Goal: Task Accomplishment & Management: Use online tool/utility

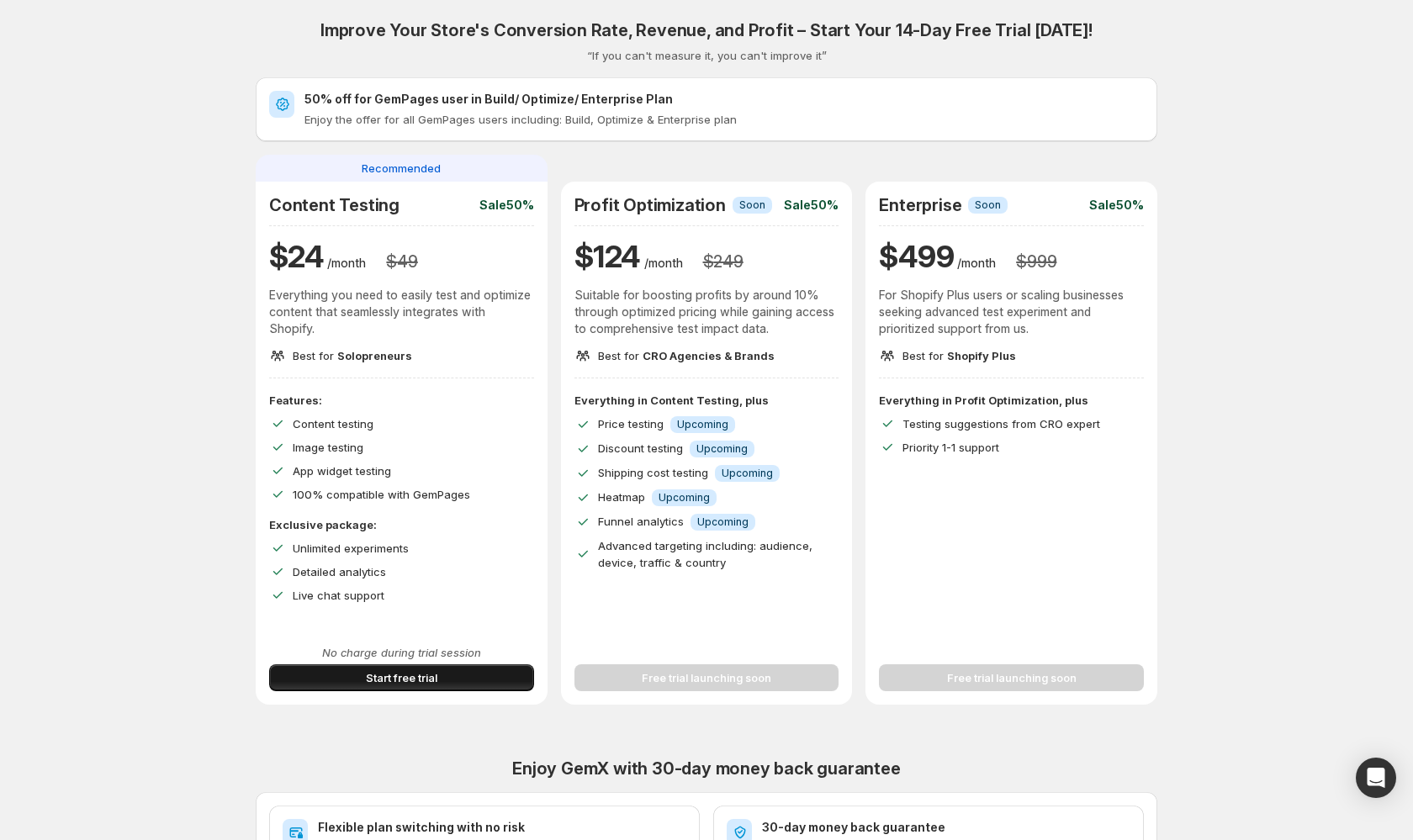
click at [374, 676] on span "Start free trial" at bounding box center [402, 677] width 72 height 16
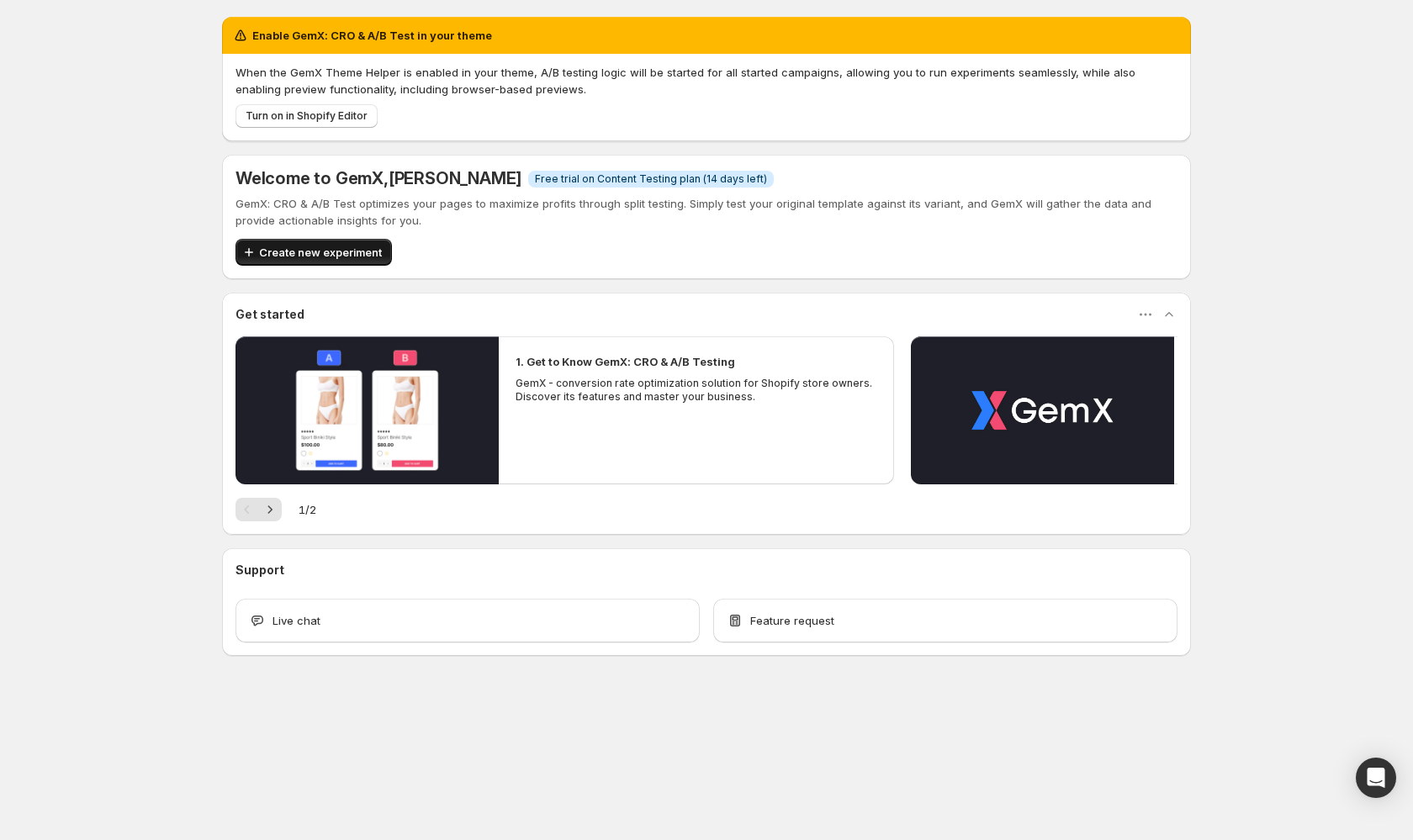
click at [348, 254] on span "Create new experiment" at bounding box center [320, 251] width 123 height 16
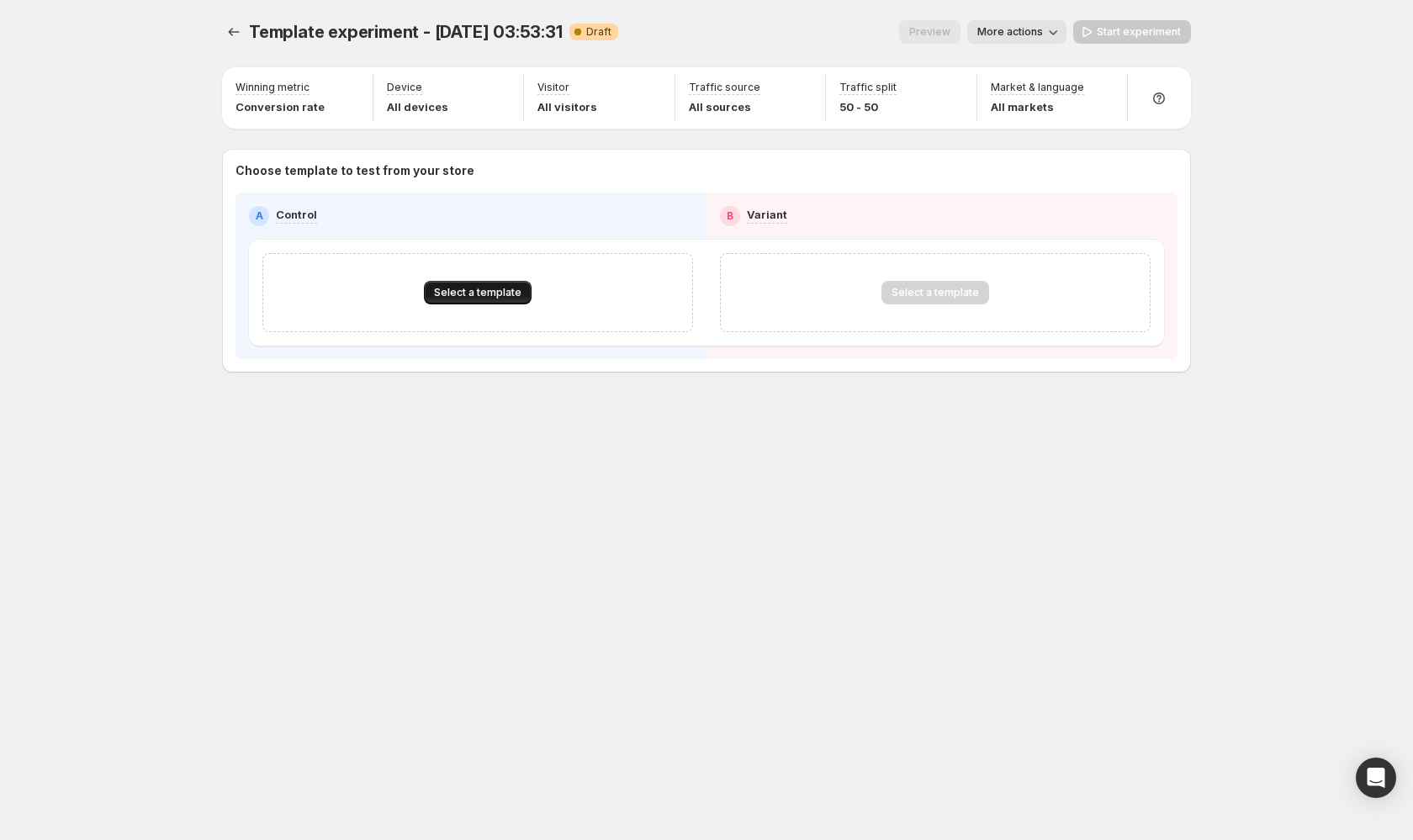
click at [494, 294] on span "Select a template" at bounding box center [477, 293] width 87 height 14
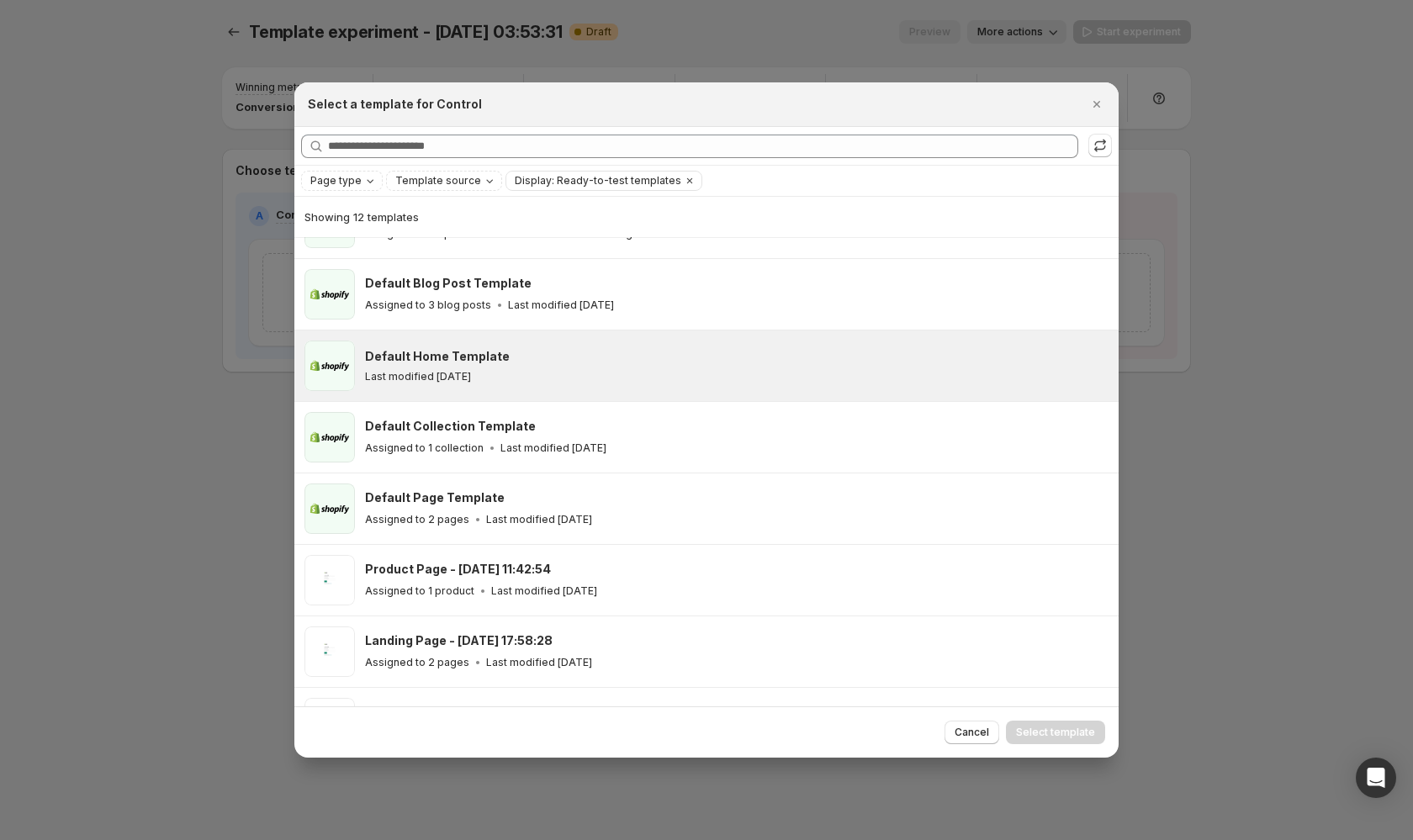
scroll to position [57, 0]
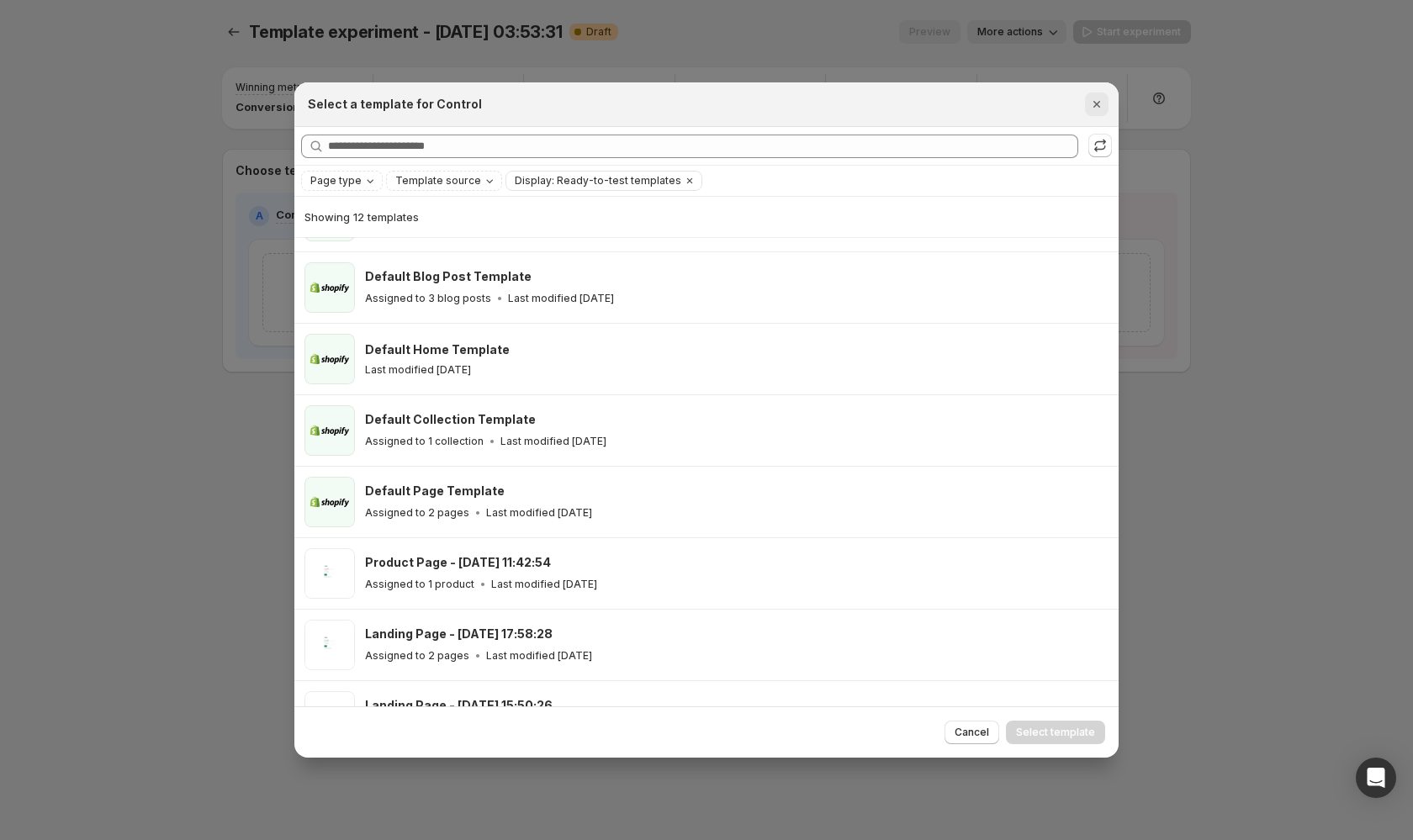
click at [1103, 106] on icon "Close" at bounding box center [1097, 104] width 16 height 16
